Goal: Information Seeking & Learning: Learn about a topic

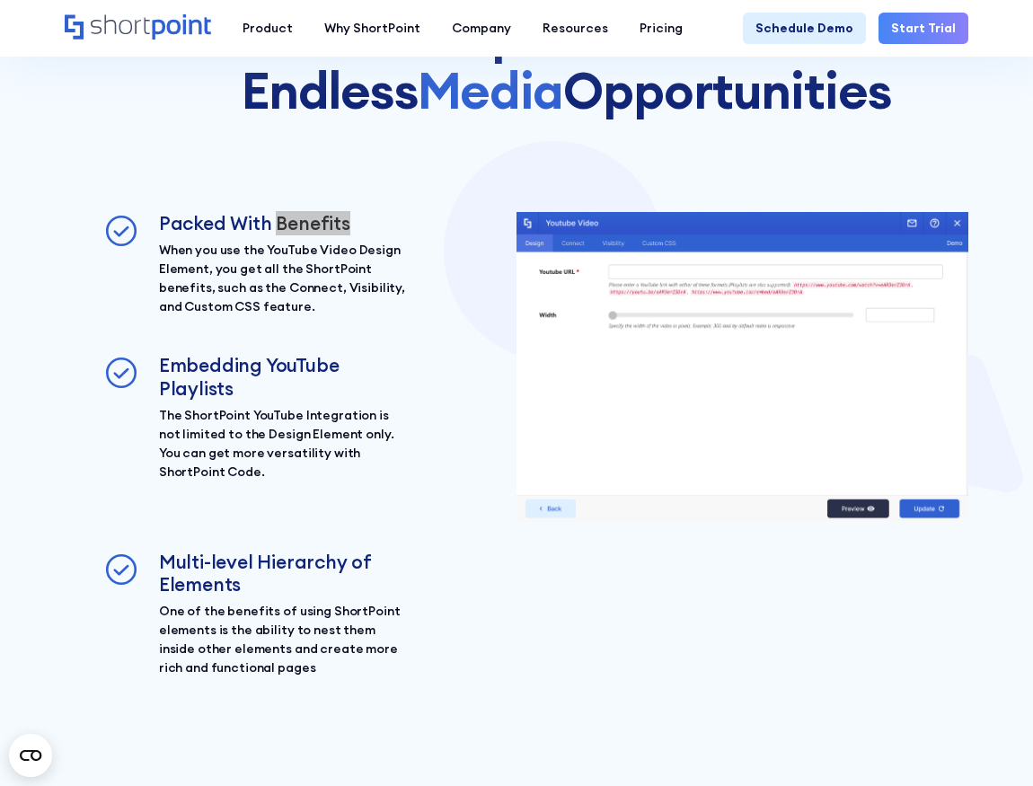
scroll to position [2105, 0]
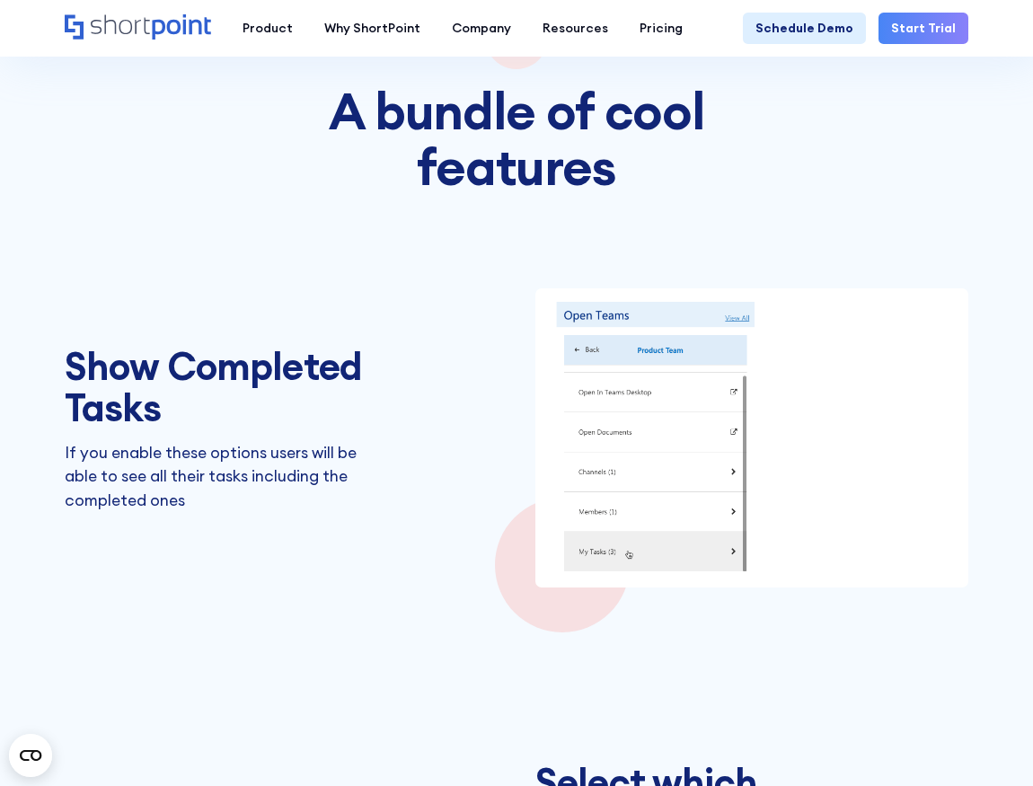
scroll to position [2133, 0]
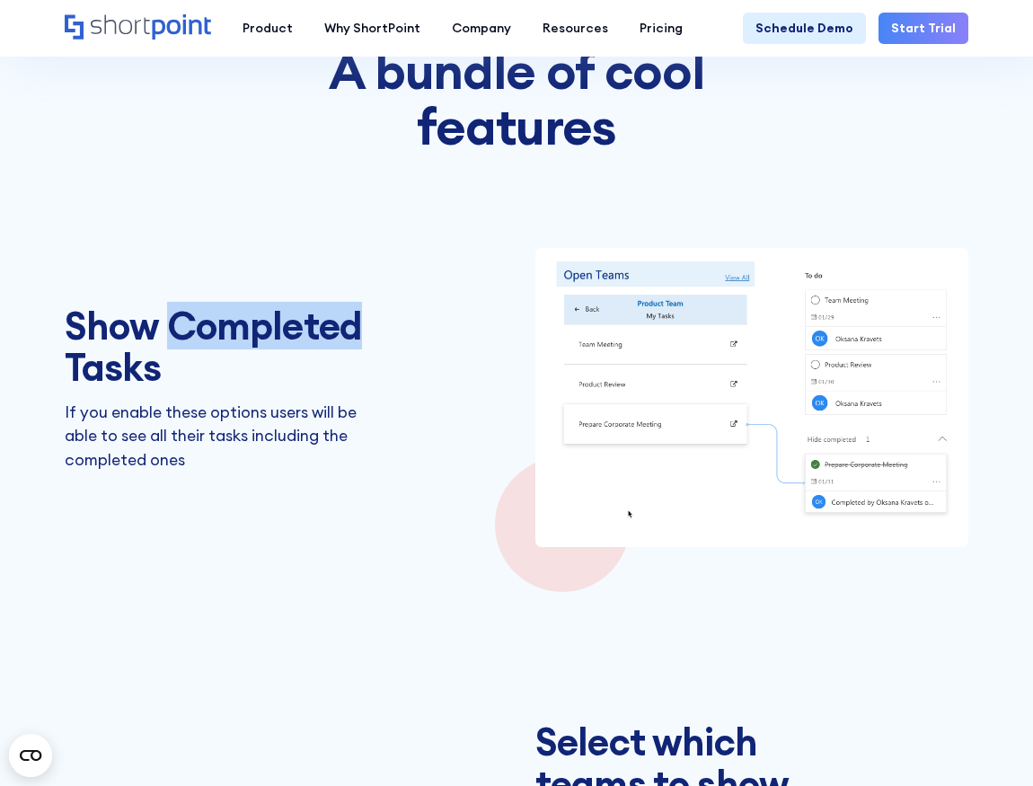
click at [872, 451] on img at bounding box center [751, 397] width 433 height 299
click at [743, 397] on img at bounding box center [751, 397] width 433 height 299
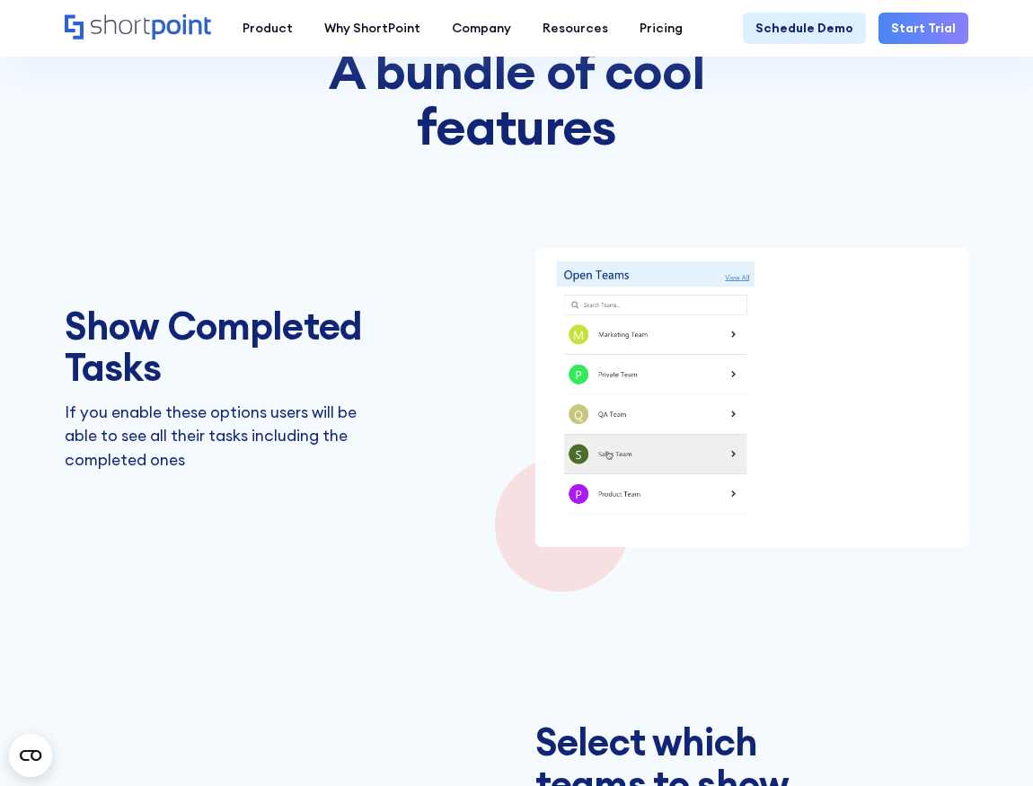
click at [528, 375] on div "Show Completed Tasks If you enable these options users will be able to see all …" at bounding box center [516, 397] width 903 height 299
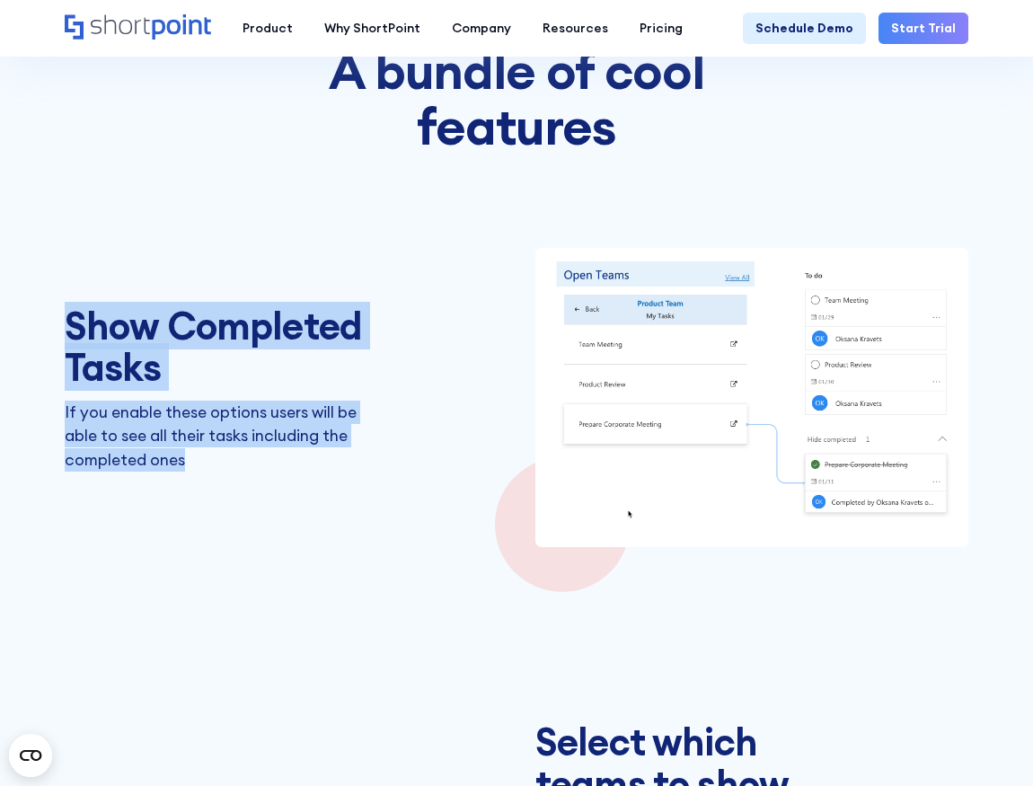
drag, startPoint x: 73, startPoint y: 326, endPoint x: 212, endPoint y: 466, distance: 197.4
click at [212, 466] on div "Show Completed Tasks If you enable these options users will be able to see all …" at bounding box center [216, 397] width 302 height 185
click at [199, 461] on p "If you enable these options users will be able to see all their tasks including…" at bounding box center [216, 435] width 302 height 71
drag, startPoint x: 199, startPoint y: 461, endPoint x: 71, endPoint y: 337, distance: 179.1
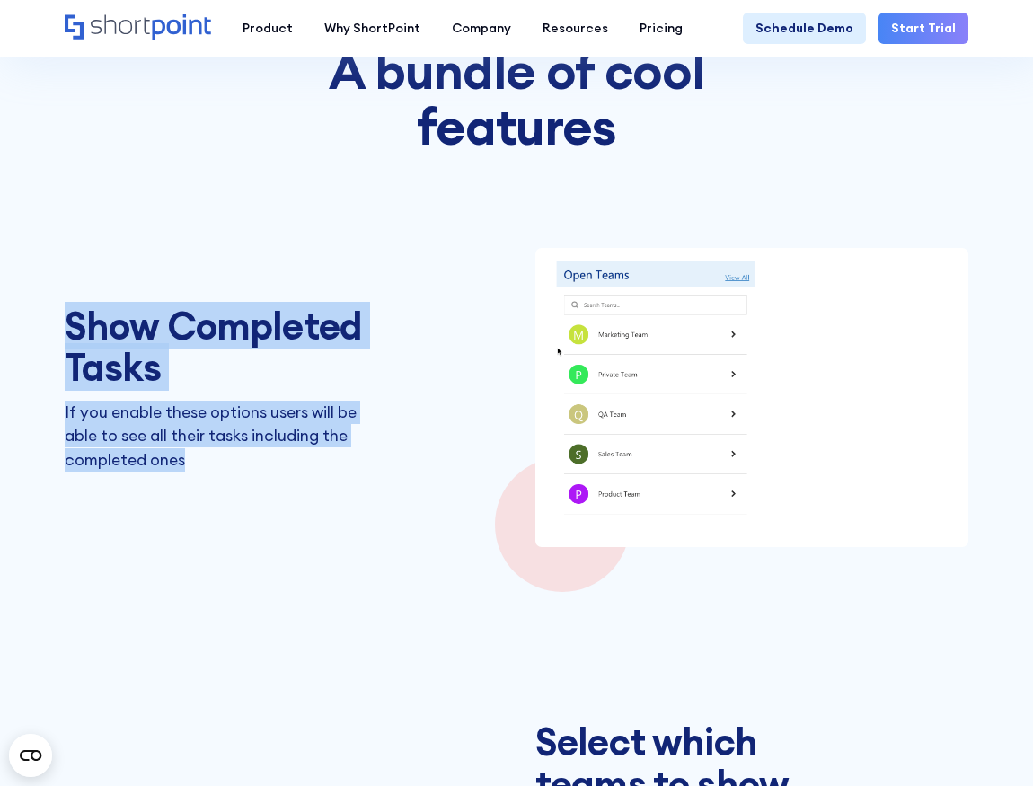
click at [71, 337] on div "Show Completed Tasks If you enable these options users will be able to see all …" at bounding box center [216, 397] width 302 height 185
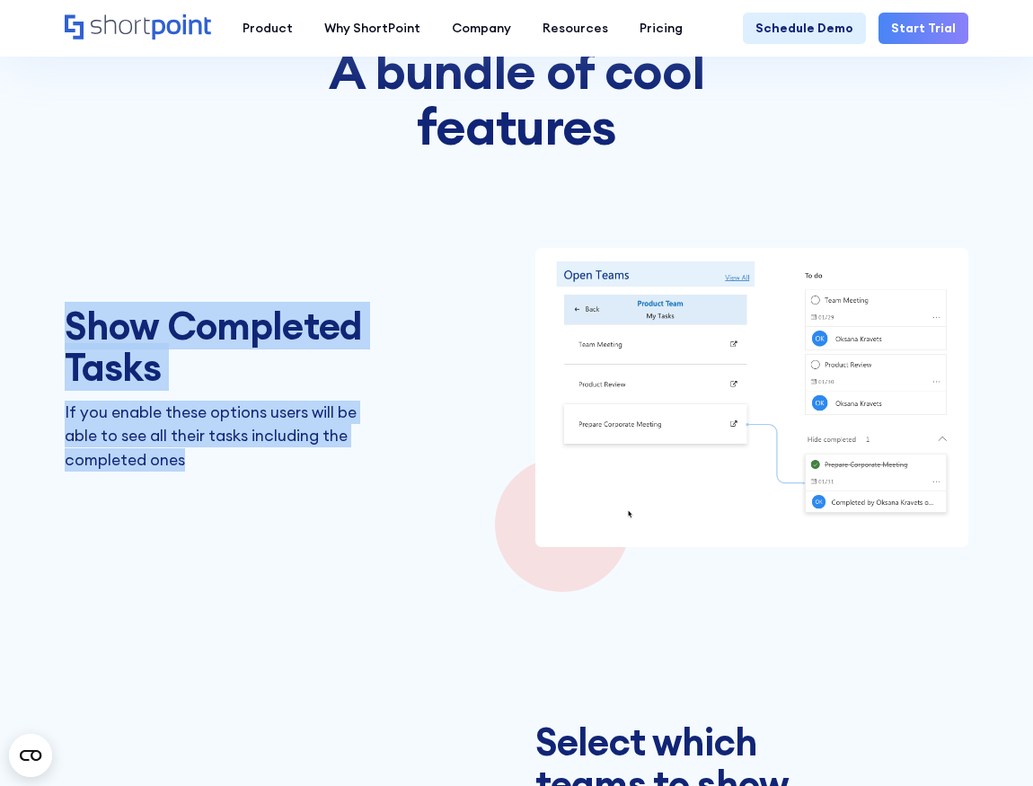
click at [65, 319] on h3 "Show Completed Tasks" at bounding box center [216, 346] width 302 height 83
drag, startPoint x: 65, startPoint y: 319, endPoint x: 185, endPoint y: 461, distance: 186.0
click at [185, 461] on div "Show Completed Tasks If you enable these options users will be able to see all …" at bounding box center [216, 397] width 302 height 185
click at [193, 455] on p "If you enable these options users will be able to see all their tasks including…" at bounding box center [216, 435] width 302 height 71
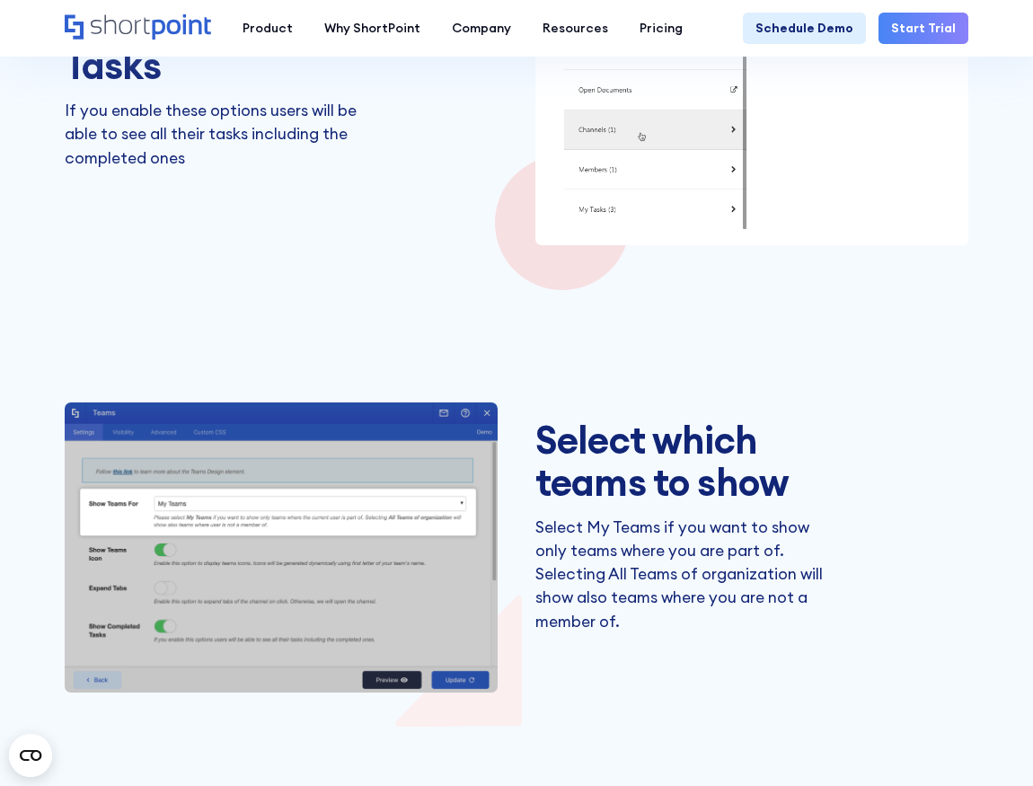
scroll to position [2438, 0]
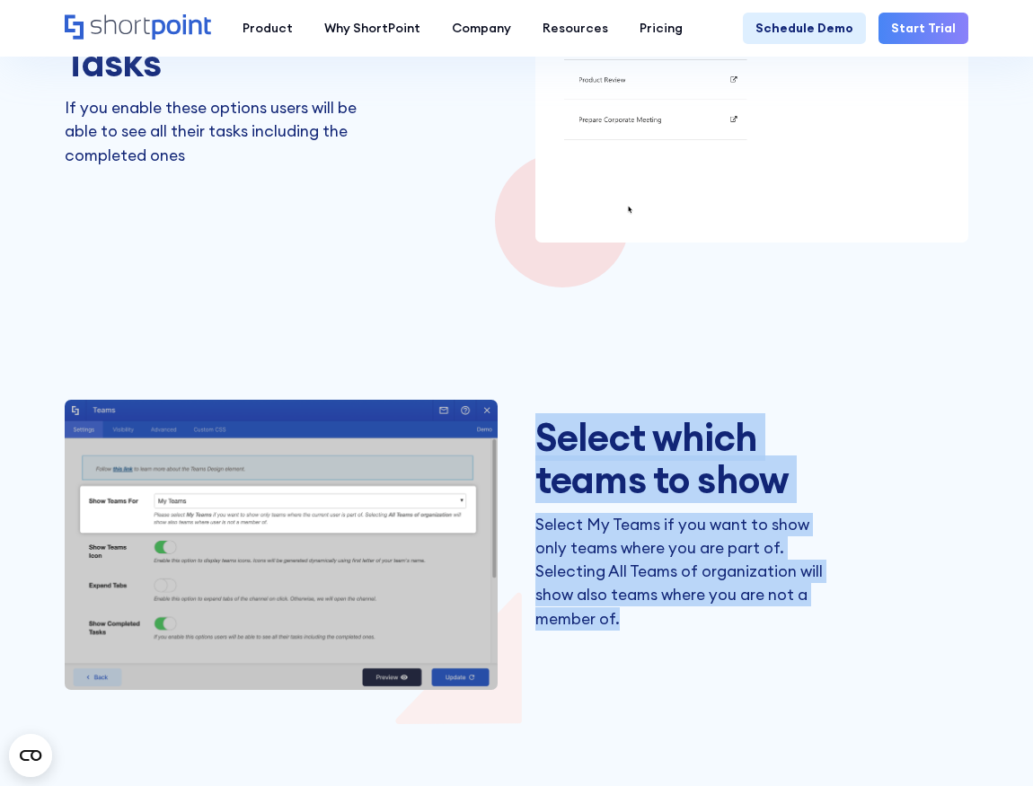
drag, startPoint x: 544, startPoint y: 430, endPoint x: 631, endPoint y: 622, distance: 211.0
click at [634, 623] on div "Select which teams to show Select My Teams if you want to show only teams where…" at bounding box center [686, 545] width 302 height 256
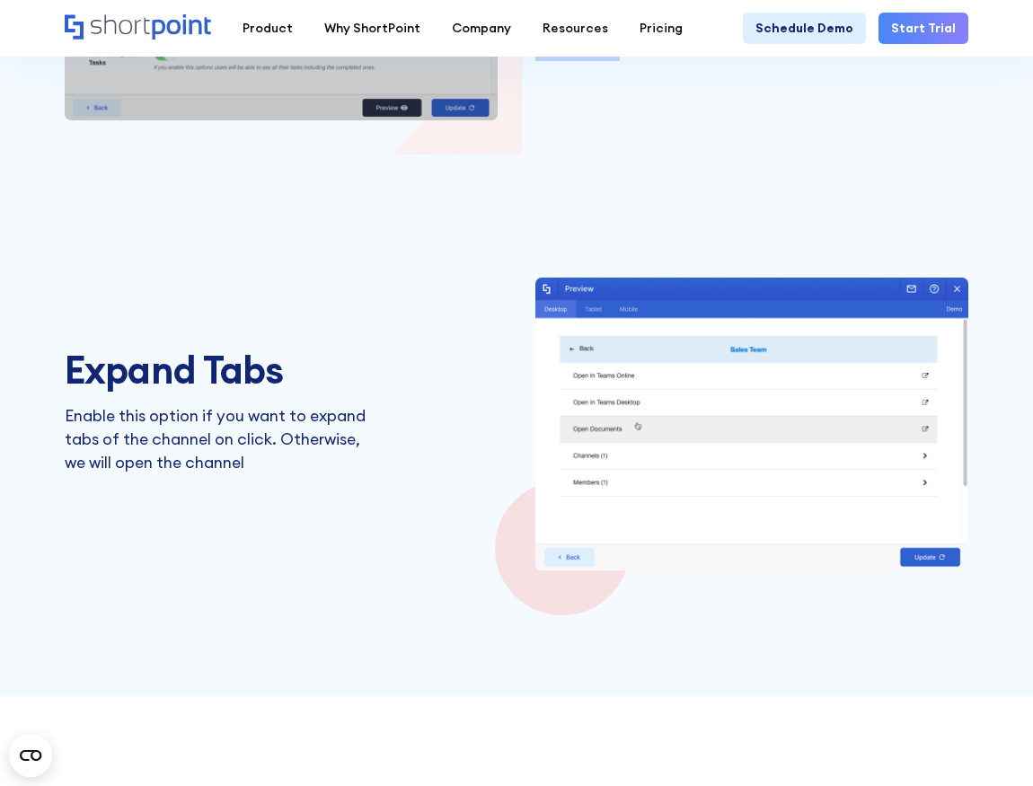
scroll to position [3010, 0]
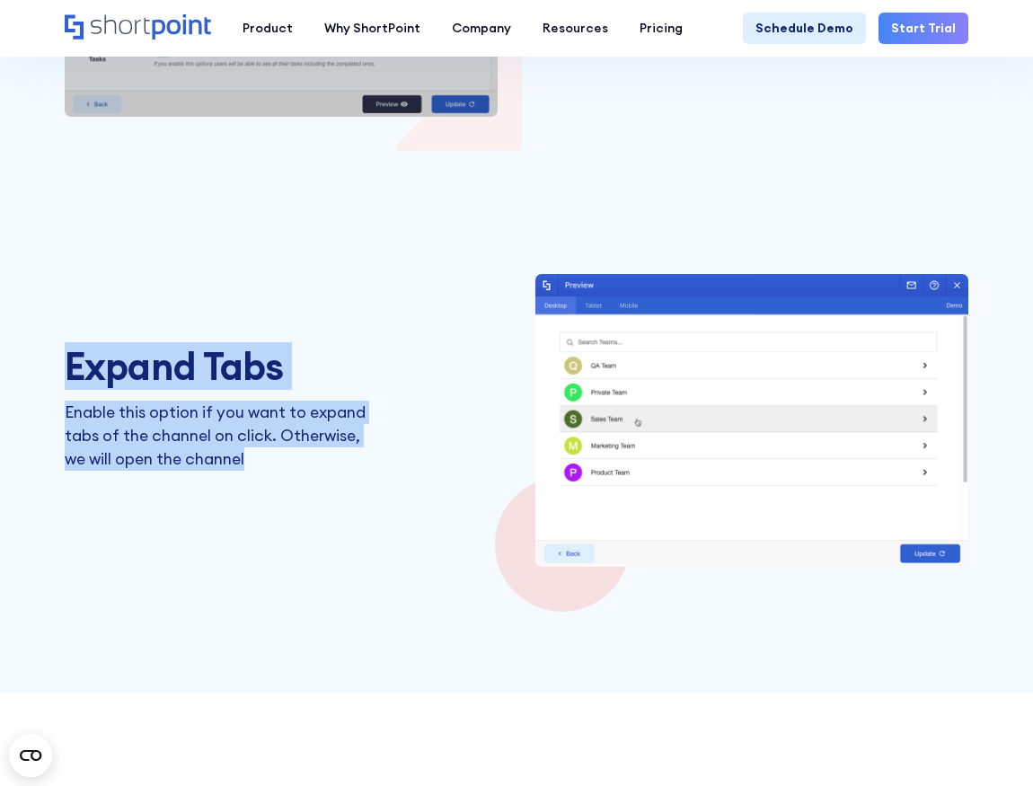
drag, startPoint x: 67, startPoint y: 364, endPoint x: 294, endPoint y: 468, distance: 249.9
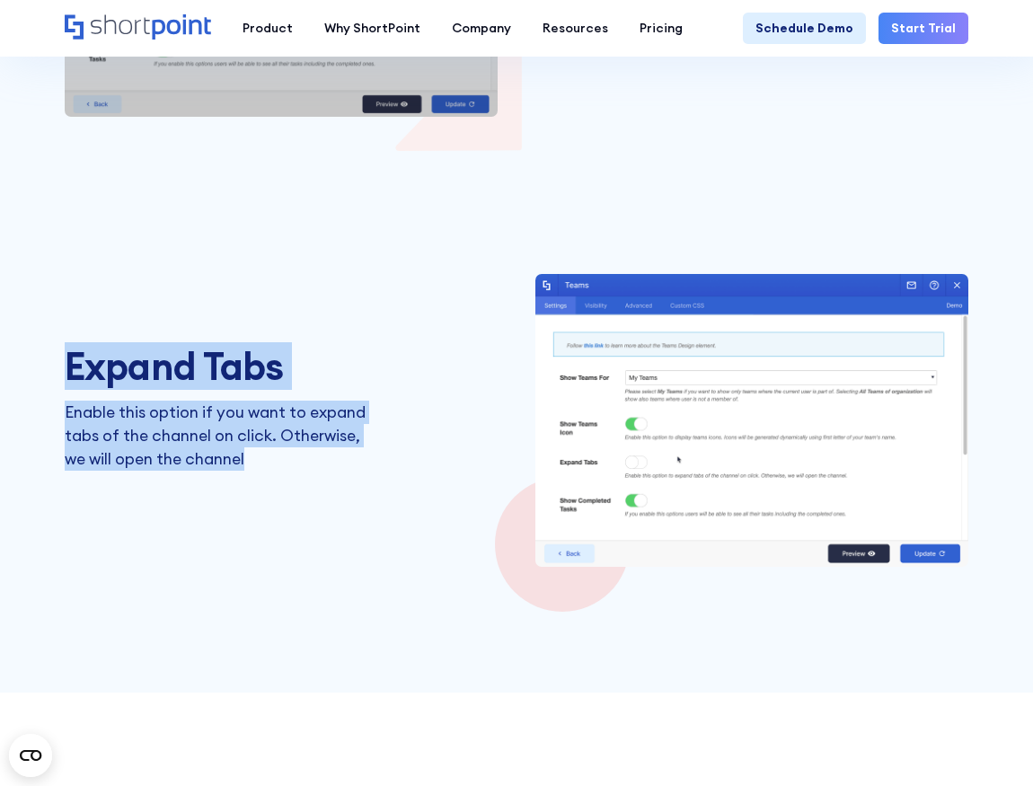
click at [294, 468] on div "Expand Tabs Enable this option if you want to expand tabs of the channel on cli…" at bounding box center [216, 420] width 302 height 148
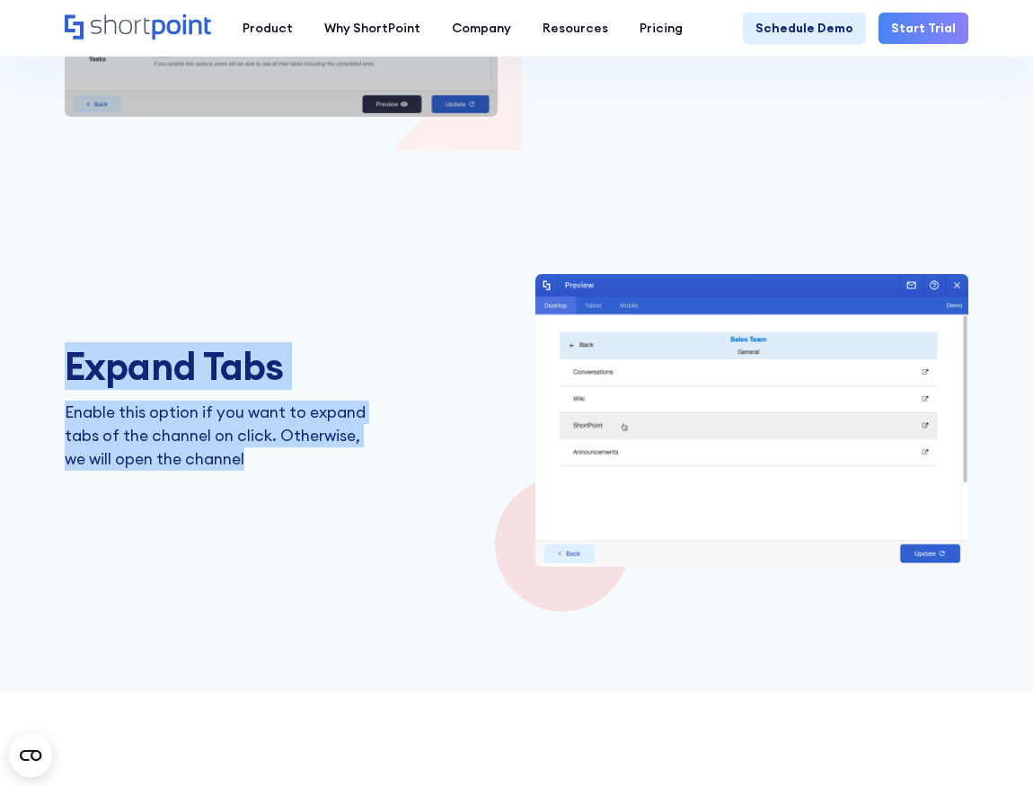
click at [294, 468] on p "Enable this option if you want to expand tabs of the channel on click. Otherwis…" at bounding box center [216, 435] width 302 height 71
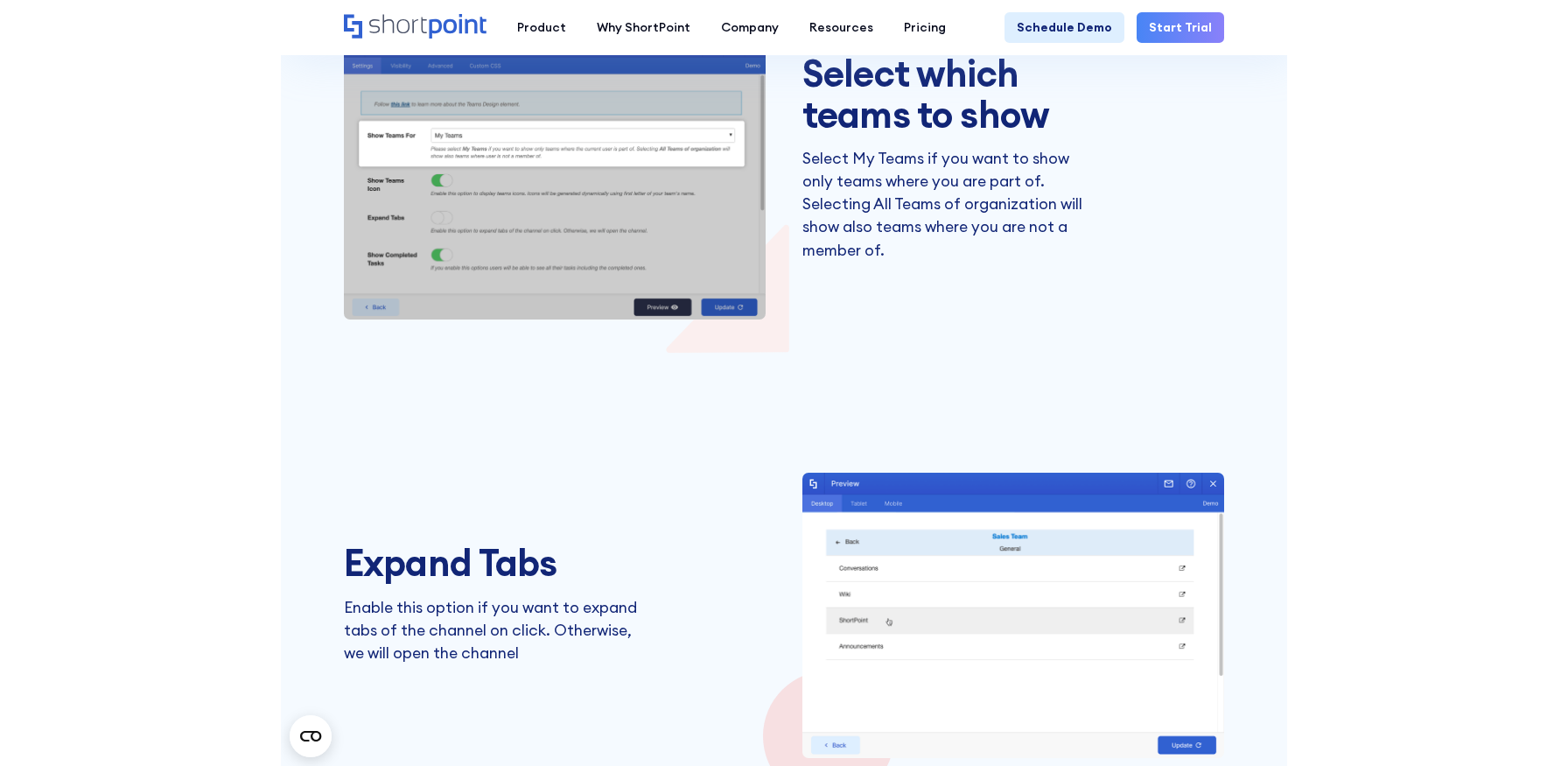
scroll to position [2670, 0]
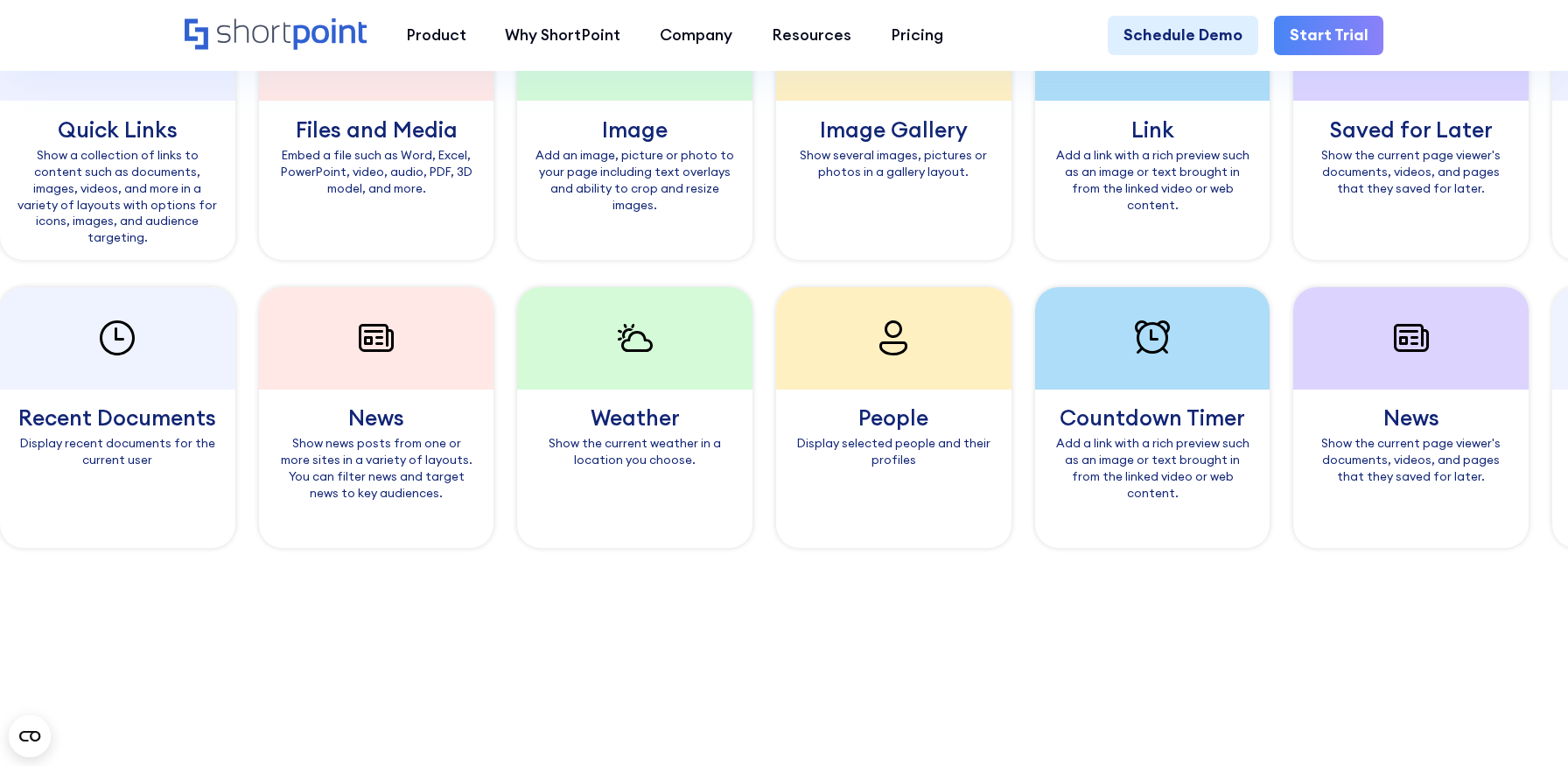
scroll to position [1681, 0]
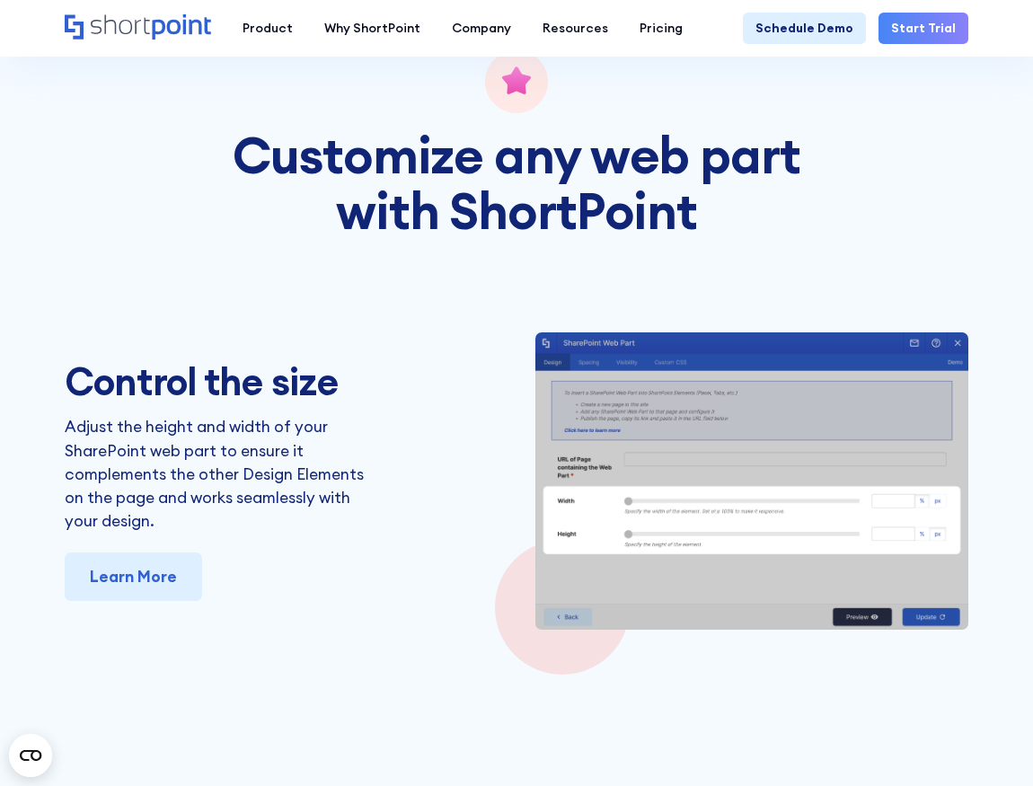
scroll to position [3762, 0]
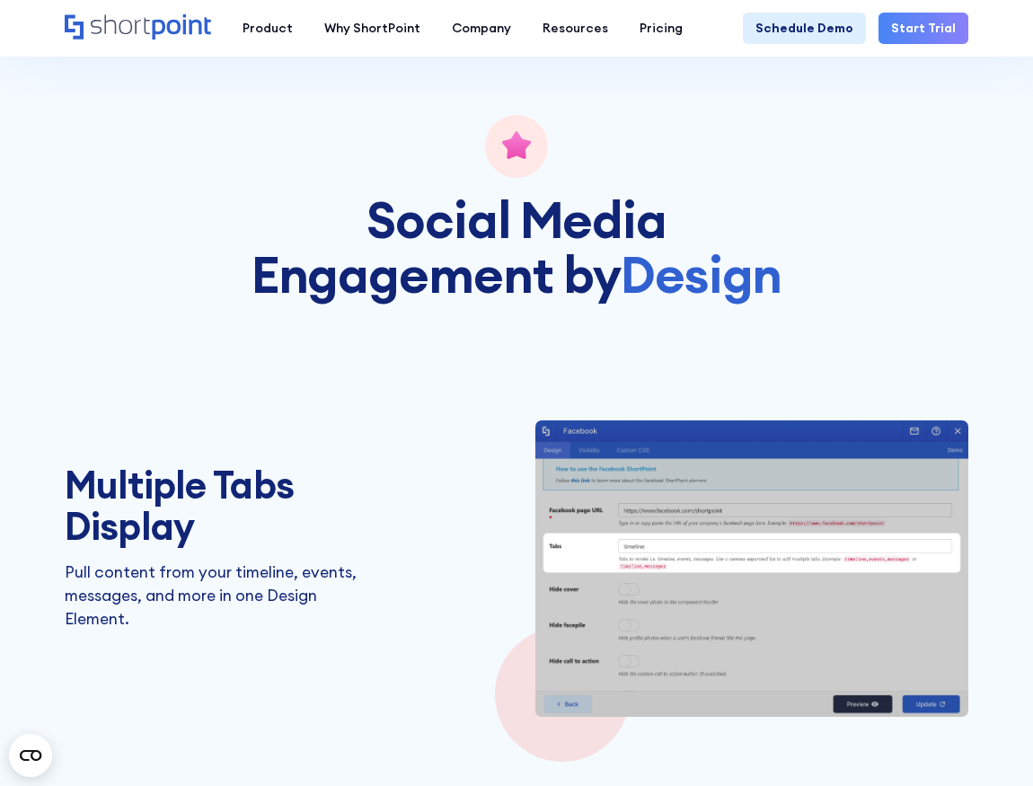
scroll to position [2868, 0]
